Goal: Information Seeking & Learning: Learn about a topic

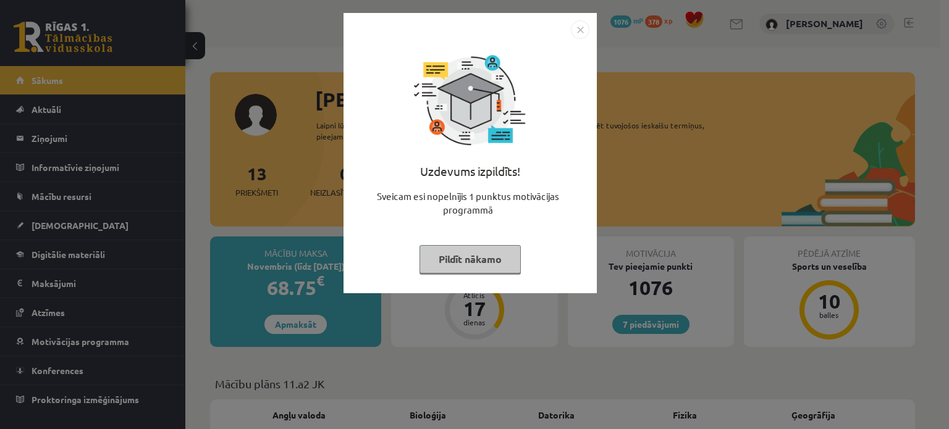
click at [469, 261] on button "Pildīt nākamo" at bounding box center [469, 259] width 101 height 28
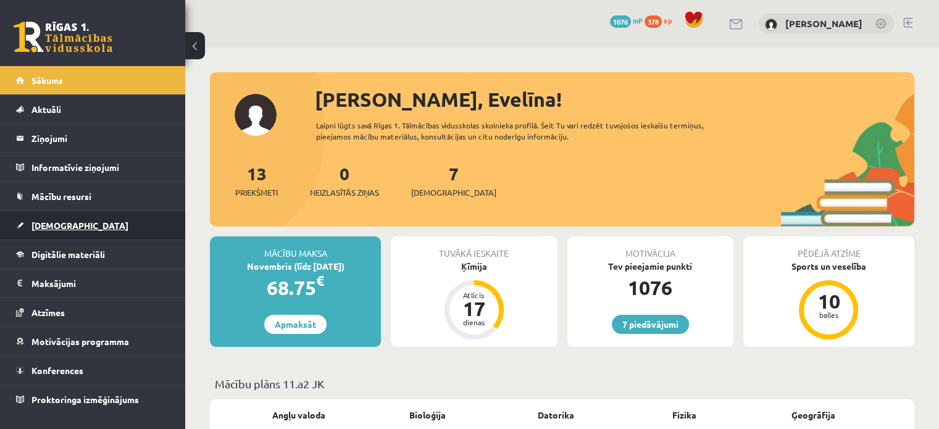
click at [64, 228] on span "[DEMOGRAPHIC_DATA]" at bounding box center [79, 225] width 97 height 11
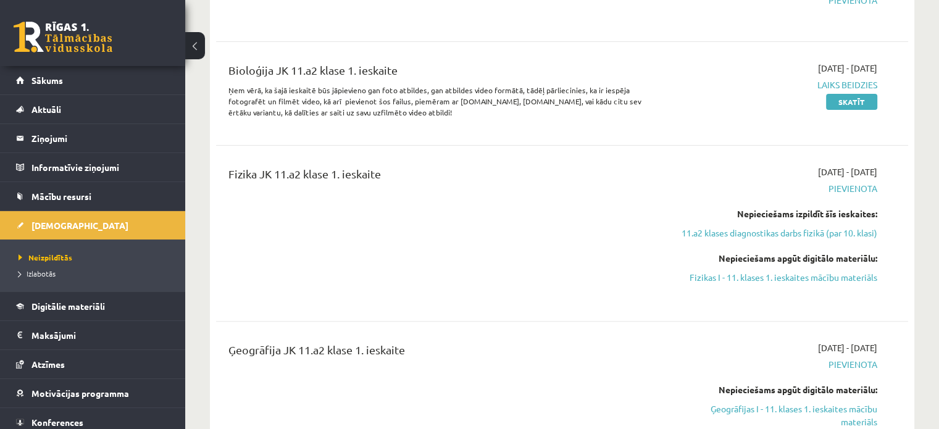
scroll to position [126, 0]
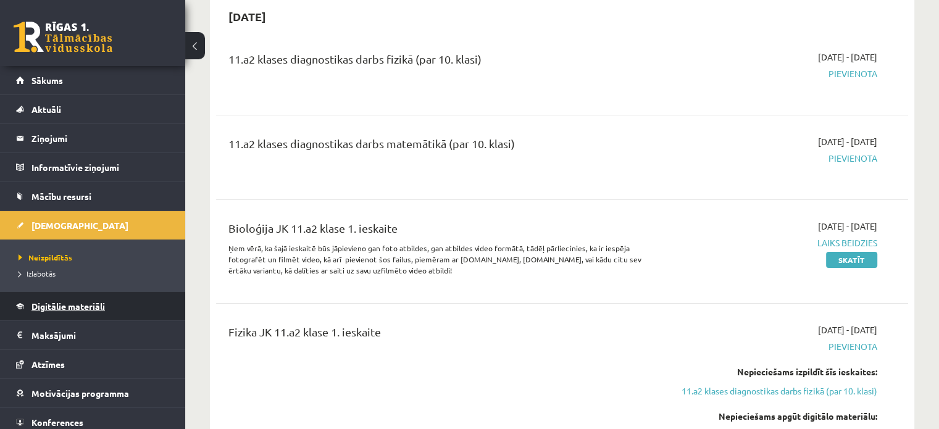
click at [60, 300] on link "Digitālie materiāli" at bounding box center [93, 306] width 154 height 28
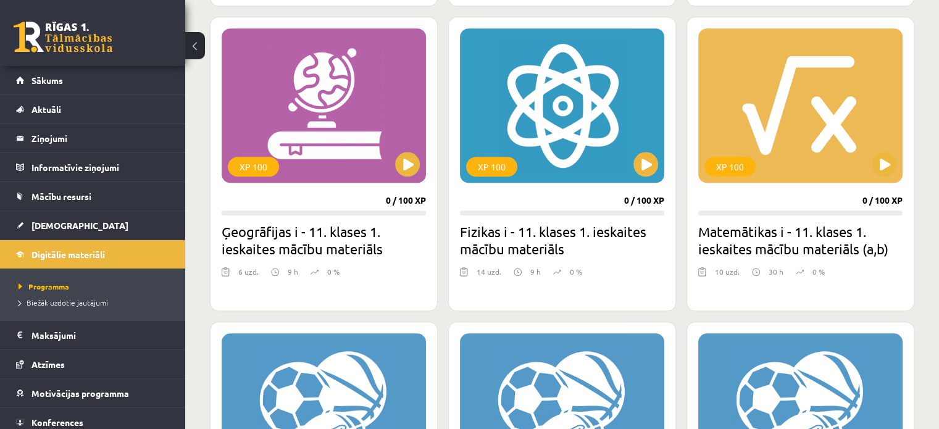
scroll to position [1154, 0]
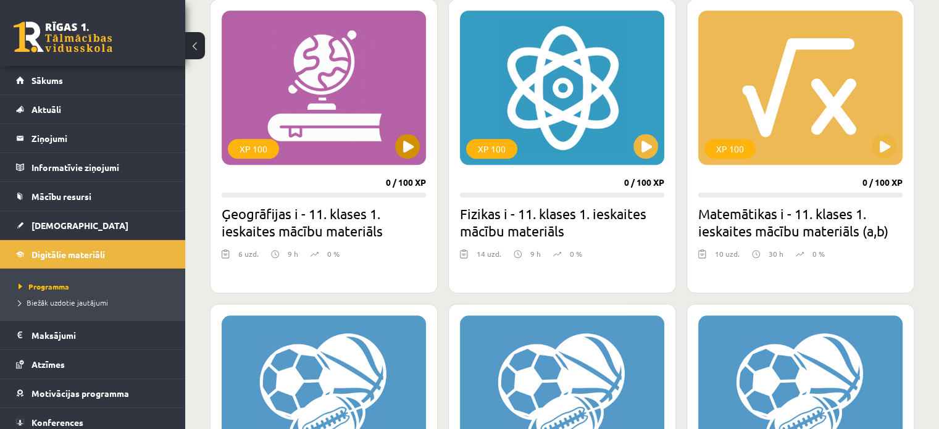
click at [332, 95] on div "XP 100" at bounding box center [324, 87] width 204 height 154
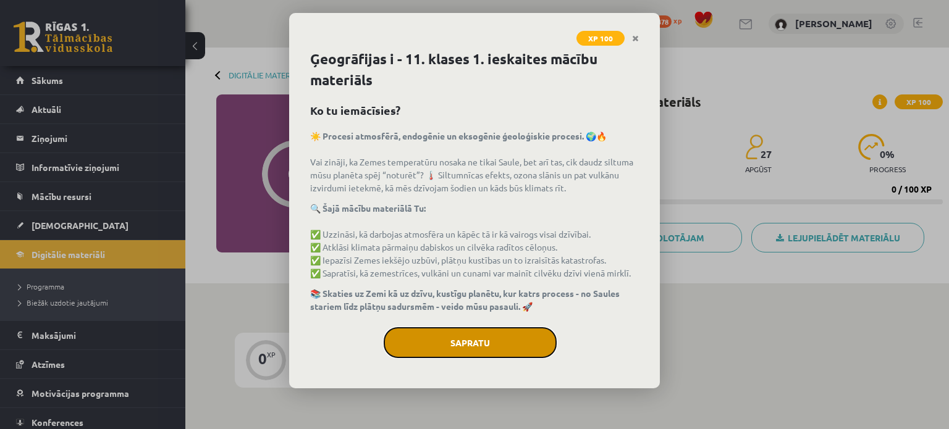
click at [502, 340] on button "Sapratu" at bounding box center [470, 342] width 173 height 31
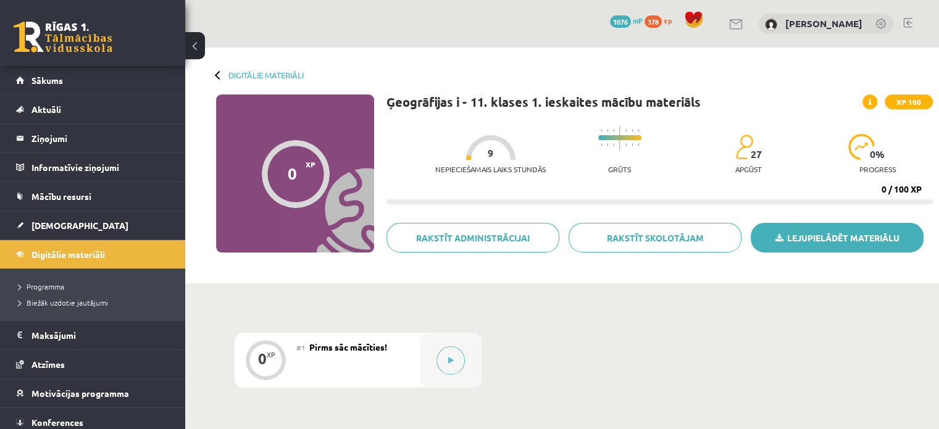
click at [790, 235] on link "Lejupielādēt materiālu" at bounding box center [837, 238] width 173 height 30
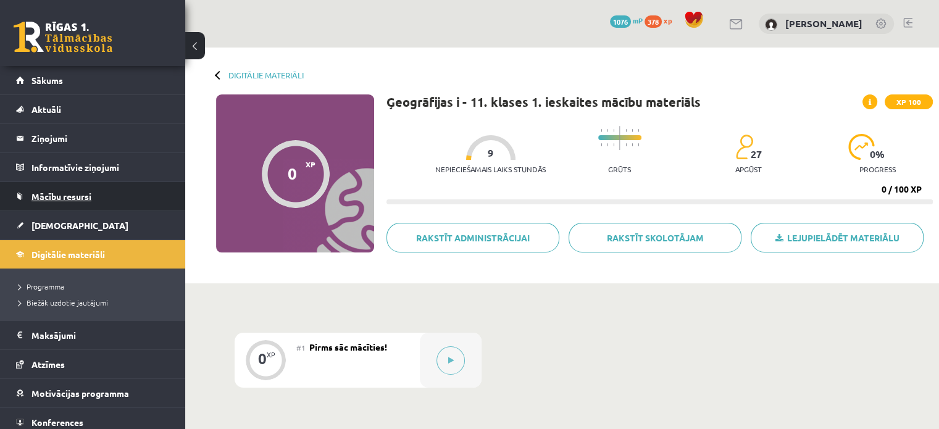
click at [80, 194] on span "Mācību resursi" at bounding box center [61, 196] width 60 height 11
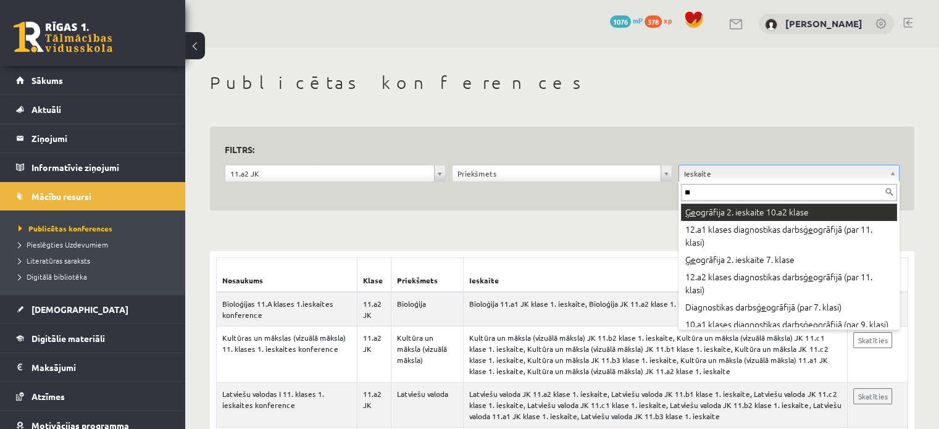
type input "*"
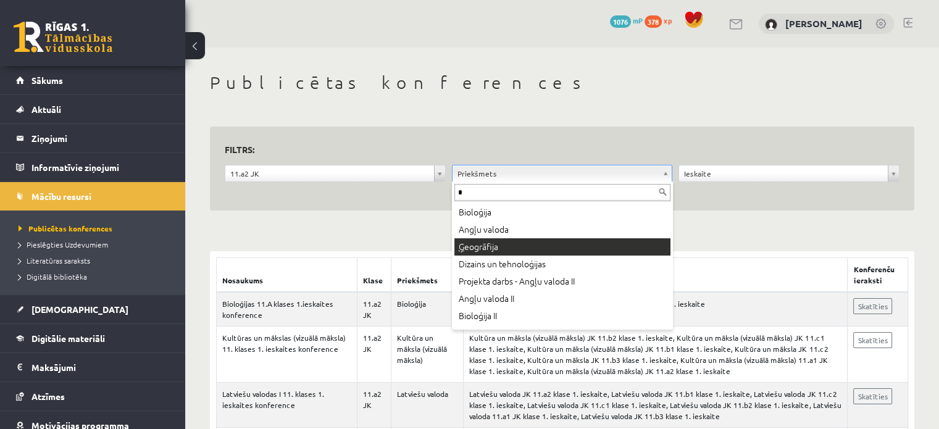
type input "*"
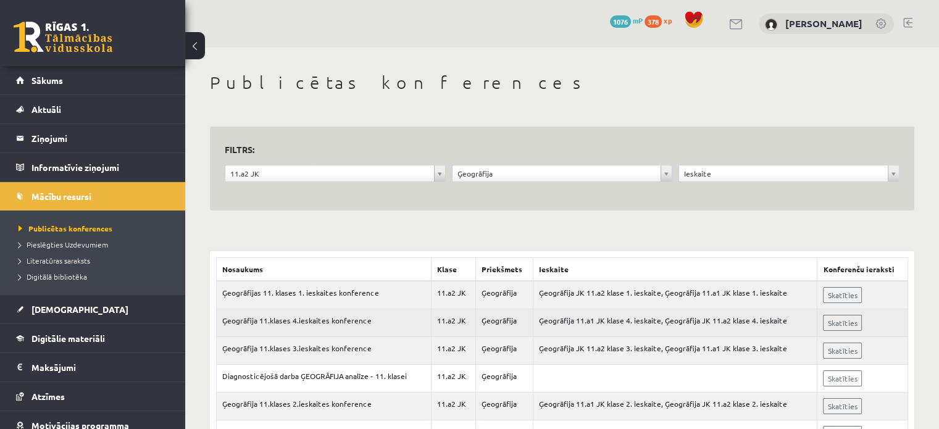
scroll to position [54, 0]
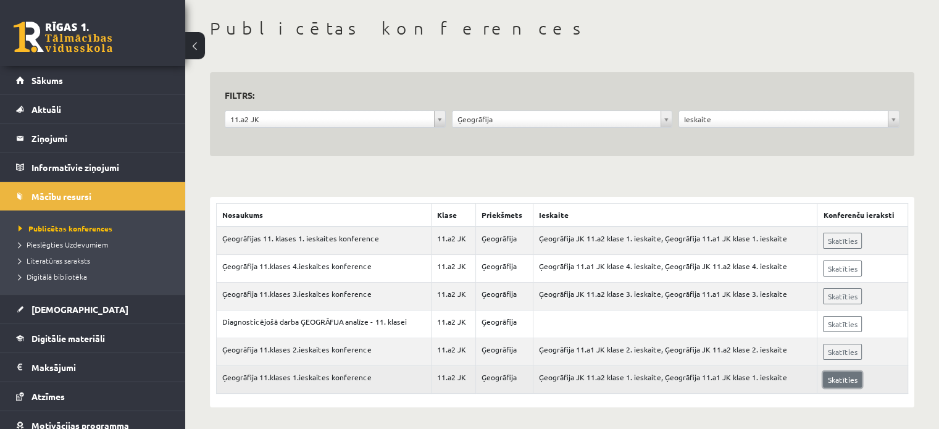
click at [838, 378] on link "Skatīties" at bounding box center [842, 380] width 39 height 16
